Goal: Transaction & Acquisition: Purchase product/service

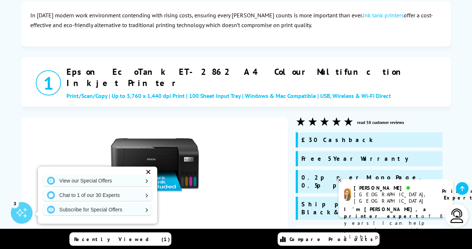
scroll to position [133, 0]
click at [92, 137] on div at bounding box center [154, 175] width 251 height 101
click at [90, 134] on div at bounding box center [154, 175] width 251 height 101
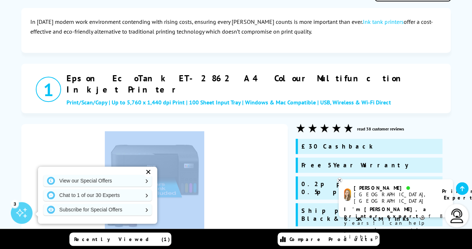
scroll to position [126, 0]
click at [147, 83] on h2 "Epson EcoTank ET-2862 A4 Colour Multifunction Inkjet Printer" at bounding box center [256, 84] width 380 height 22
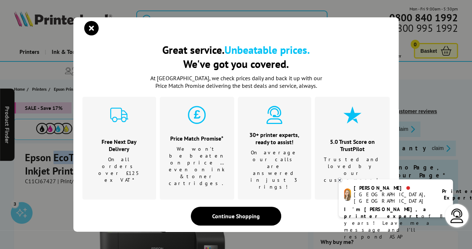
click at [59, 194] on div "Great service. Unbeatable prices. We've got you covered. Great service. Unbeata…" at bounding box center [236, 124] width 472 height 249
click at [89, 35] on icon "close modal" at bounding box center [91, 28] width 14 height 14
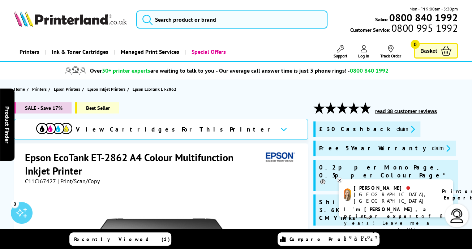
click at [76, 159] on h1 "Epson EcoTank ET-2862 A4 Colour Multifunction Inkjet Printer" at bounding box center [143, 164] width 237 height 27
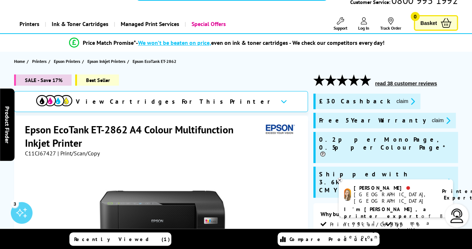
scroll to position [29, 0]
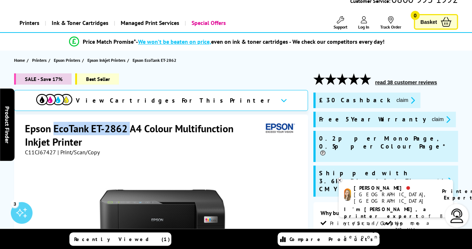
copy h1 "EcoTank ET-2862"
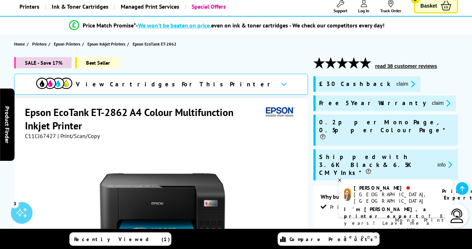
scroll to position [44, 0]
